Goal: Task Accomplishment & Management: Use online tool/utility

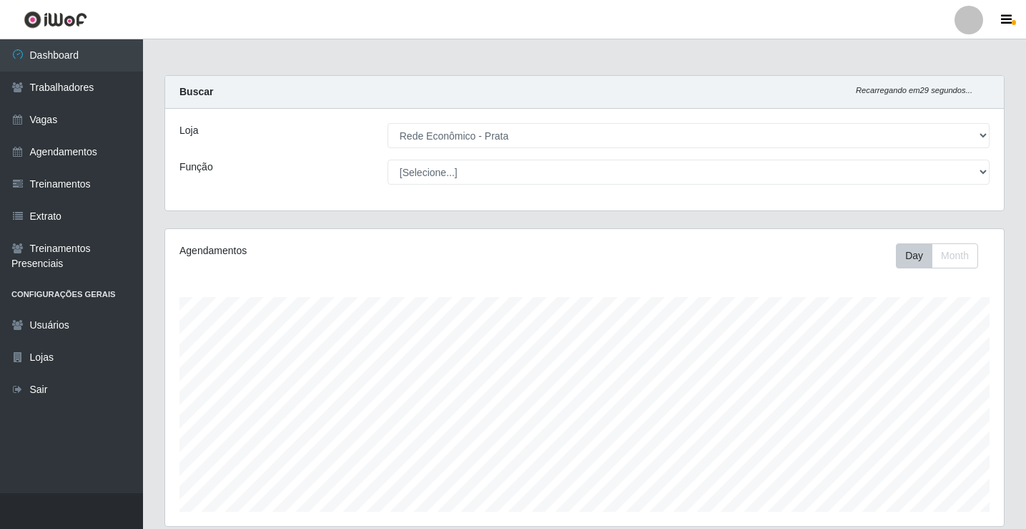
select select "192"
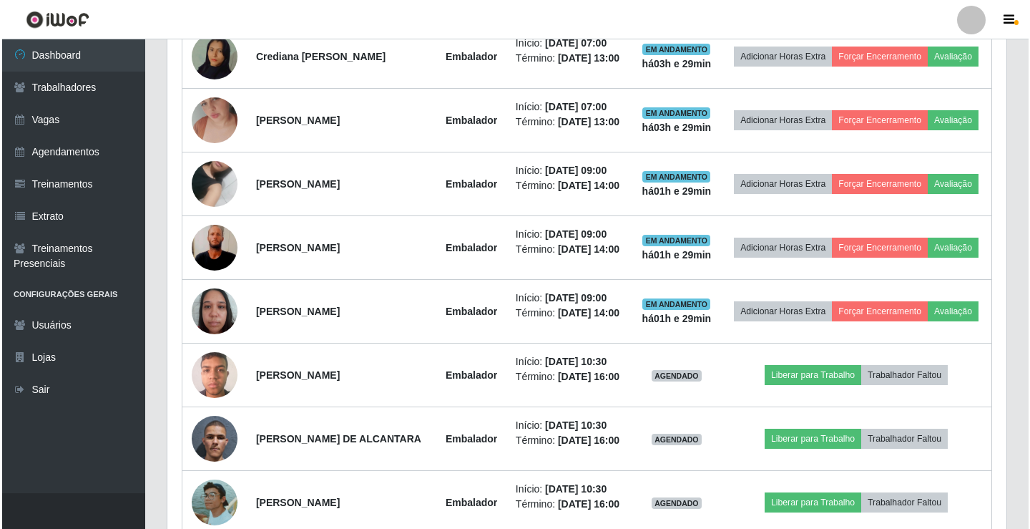
scroll to position [865, 0]
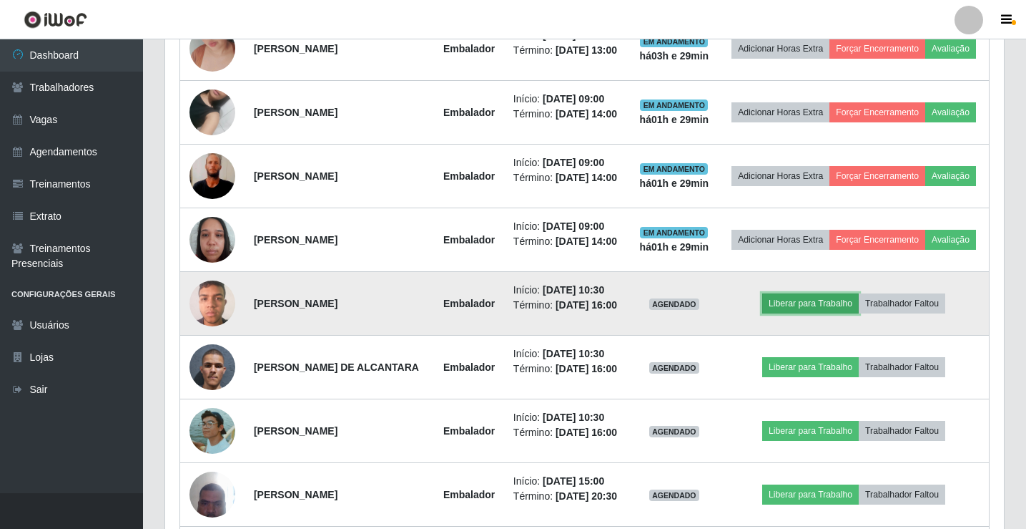
click at [821, 313] on button "Liberar para Trabalho" at bounding box center [811, 303] width 97 height 20
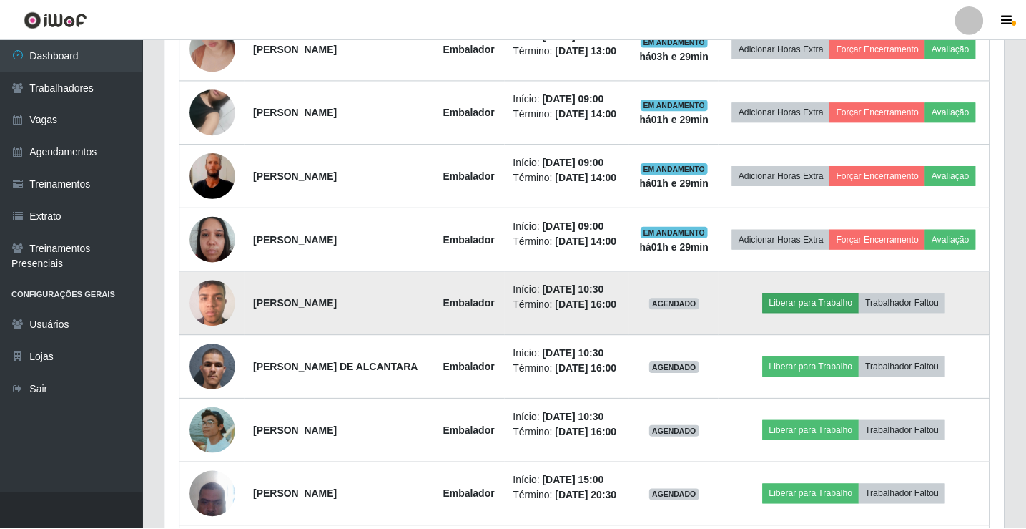
scroll to position [297, 832]
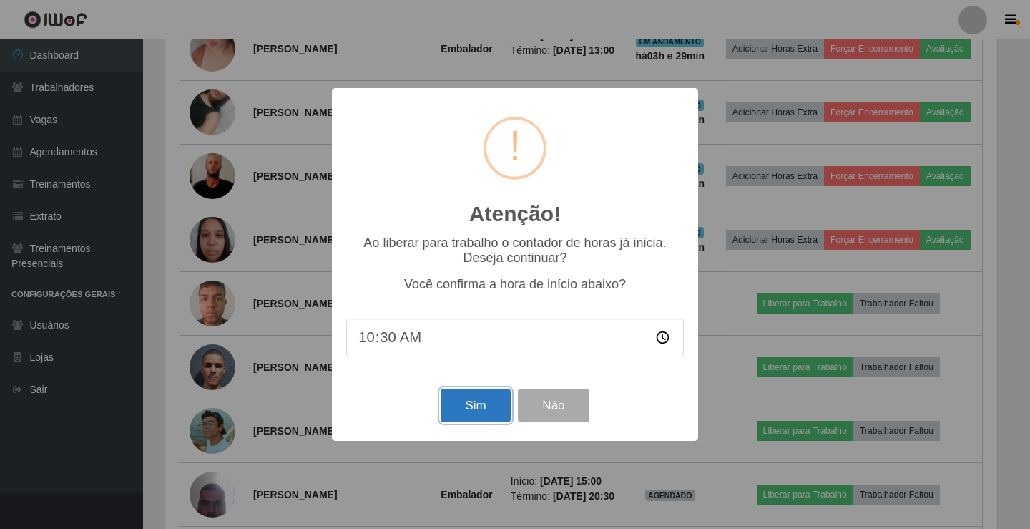
click at [493, 403] on button "Sim" at bounding box center [475, 405] width 69 height 34
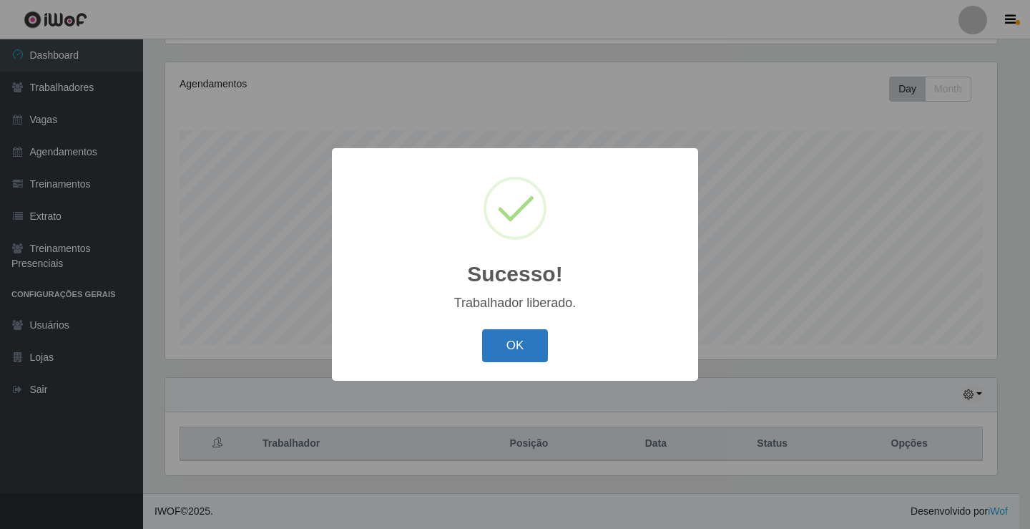
click at [502, 356] on button "OK" at bounding box center [515, 346] width 67 height 34
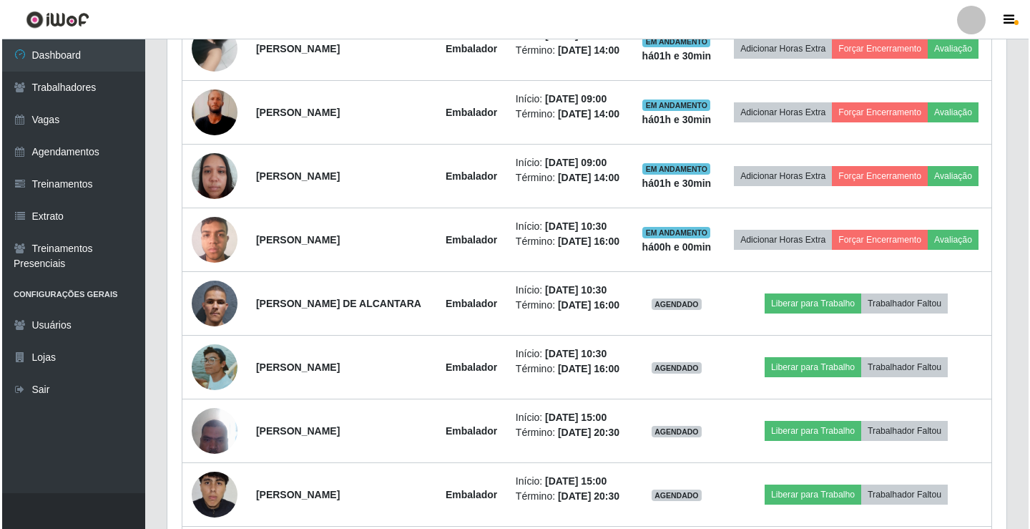
scroll to position [953, 0]
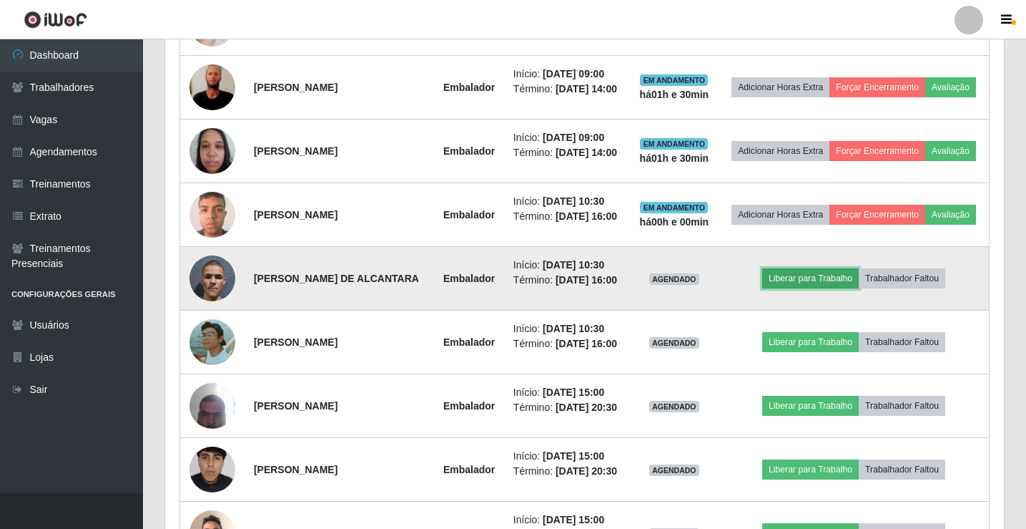
click at [790, 288] on button "Liberar para Trabalho" at bounding box center [811, 278] width 97 height 20
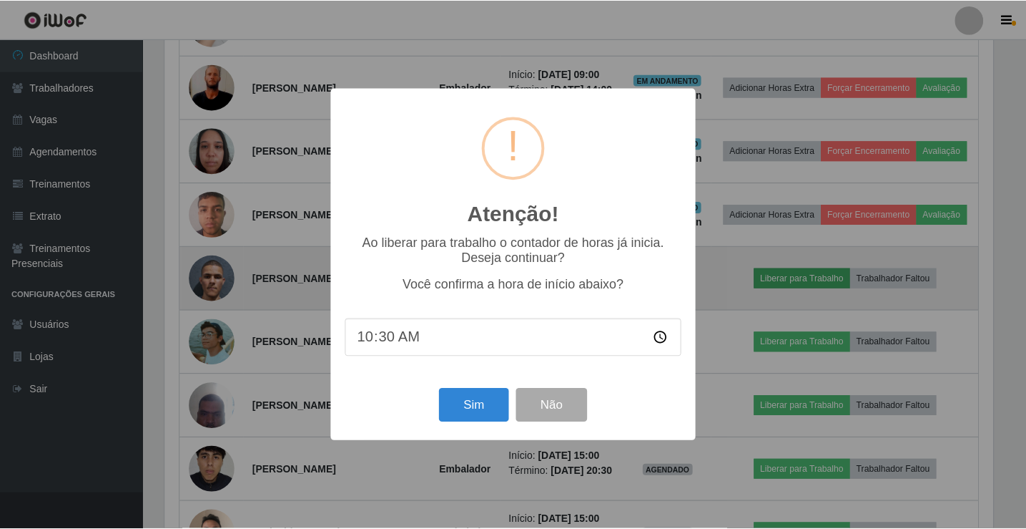
scroll to position [297, 832]
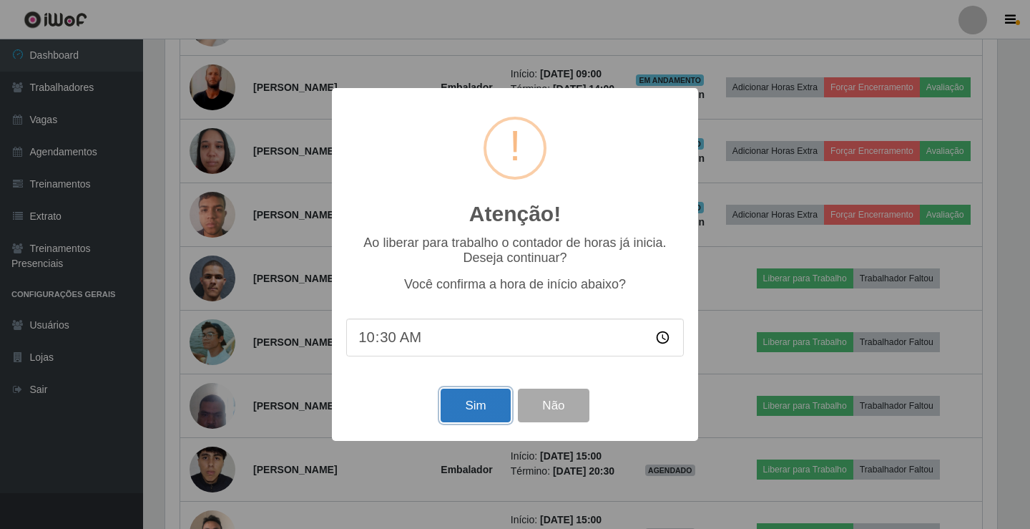
click at [504, 415] on button "Sim" at bounding box center [475, 405] width 69 height 34
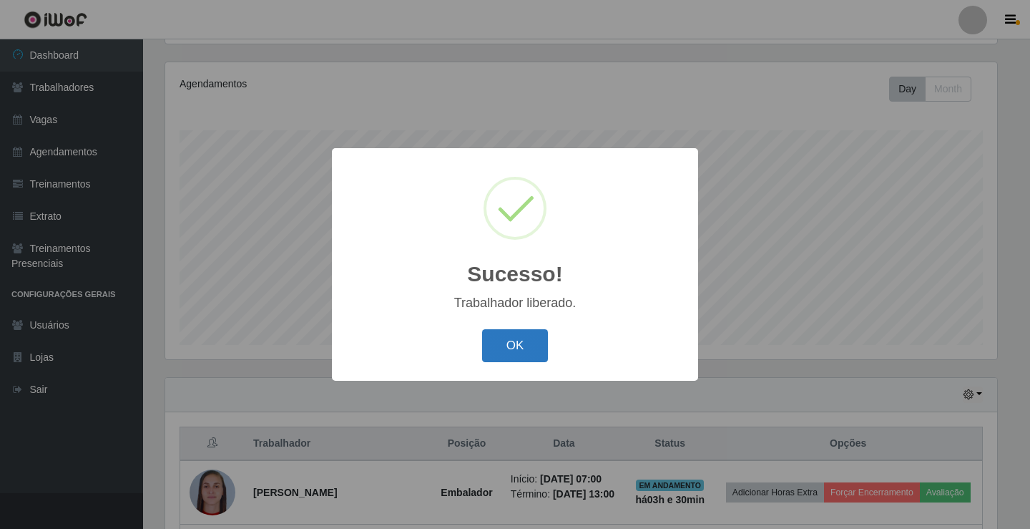
click at [516, 359] on button "OK" at bounding box center [515, 346] width 67 height 34
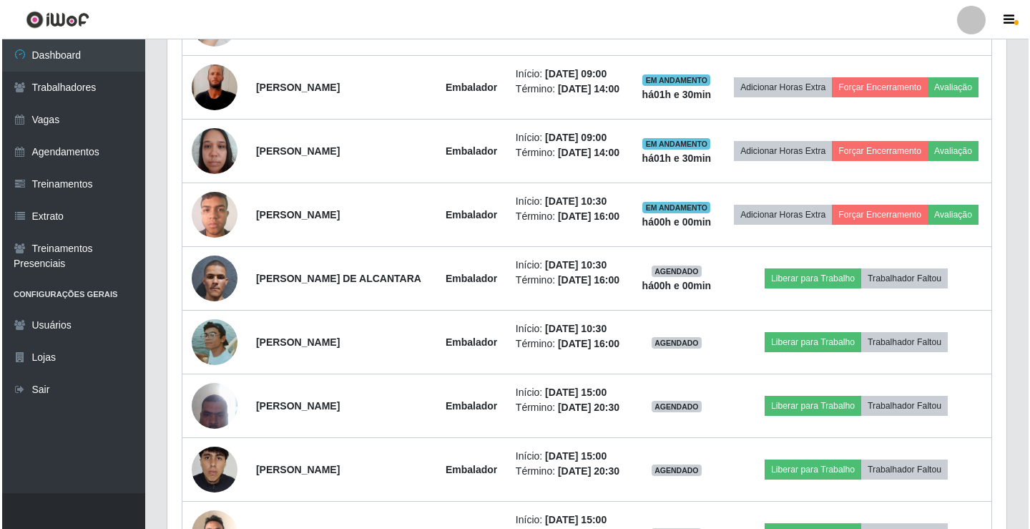
scroll to position [0, 0]
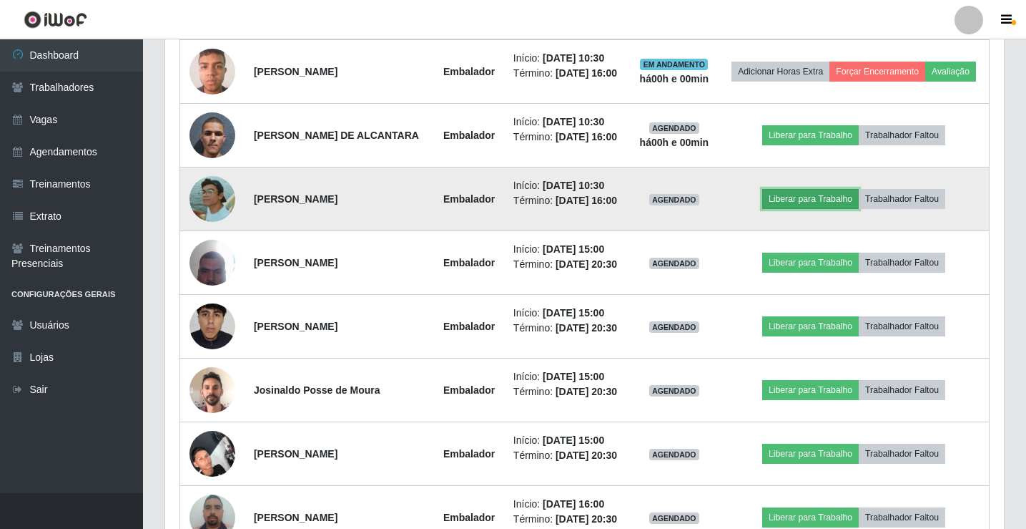
click at [808, 209] on button "Liberar para Trabalho" at bounding box center [811, 199] width 97 height 20
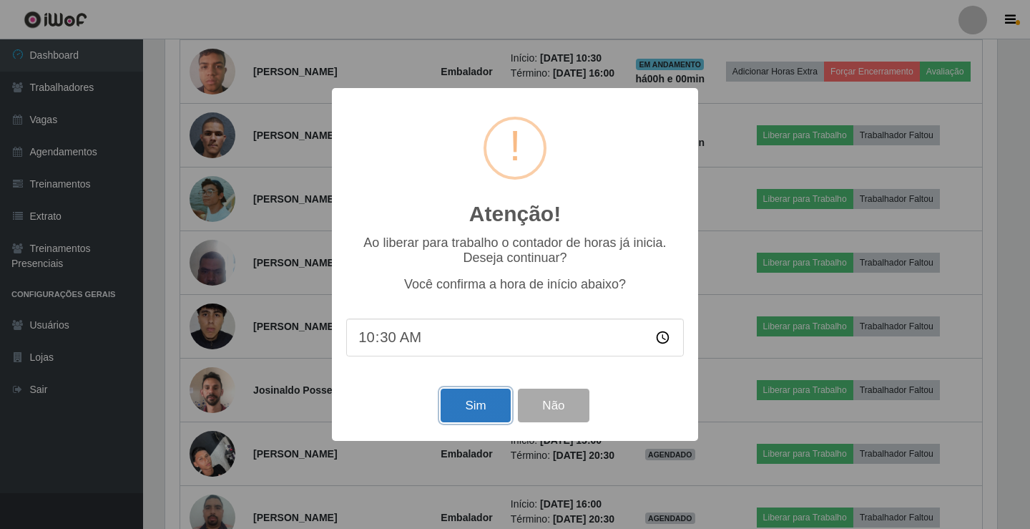
click at [486, 411] on button "Sim" at bounding box center [475, 405] width 69 height 34
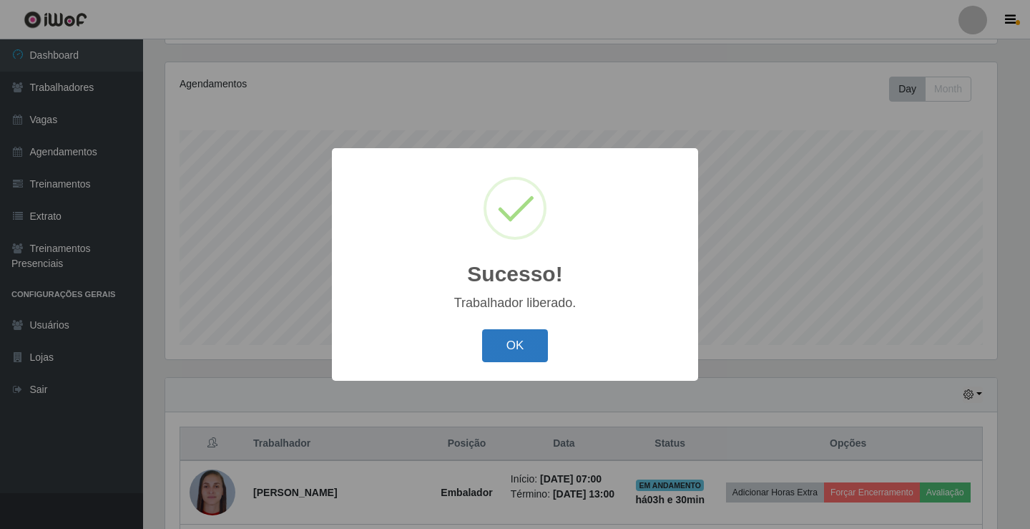
click at [528, 340] on button "OK" at bounding box center [515, 346] width 67 height 34
